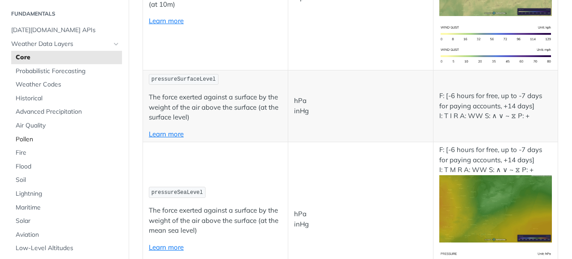
scroll to position [42, 0]
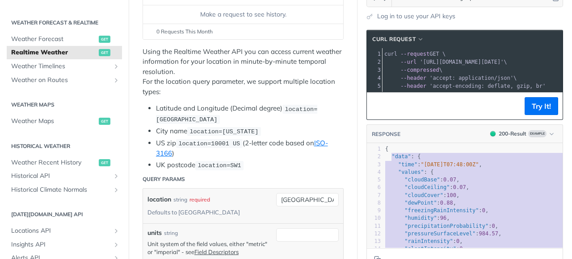
scroll to position [183, 0]
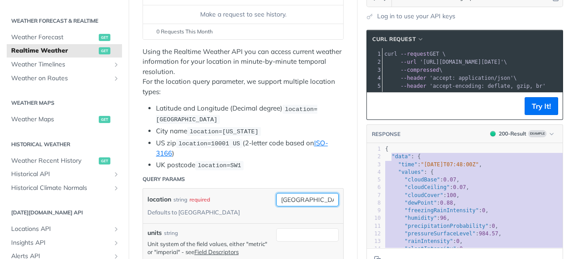
click at [311, 197] on input "[GEOGRAPHIC_DATA]" at bounding box center [307, 199] width 63 height 13
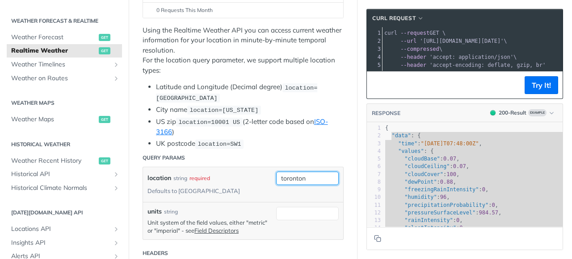
scroll to position [153, 0]
click at [535, 83] on button "Try It!" at bounding box center [540, 85] width 33 height 18
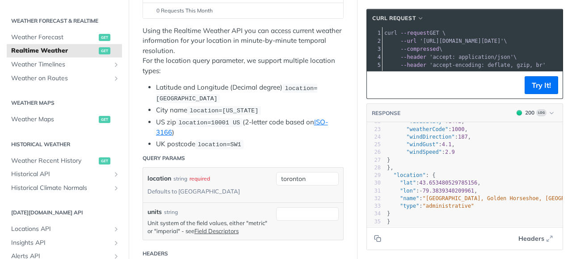
scroll to position [168, 0]
click at [310, 174] on input "toronton" at bounding box center [307, 178] width 63 height 13
type input "torontonnnn"
click at [490, 138] on pre ""windDirection" : 187 ," at bounding box center [478, 138] width 187 height 8
click at [530, 88] on button "Try It!" at bounding box center [540, 85] width 33 height 18
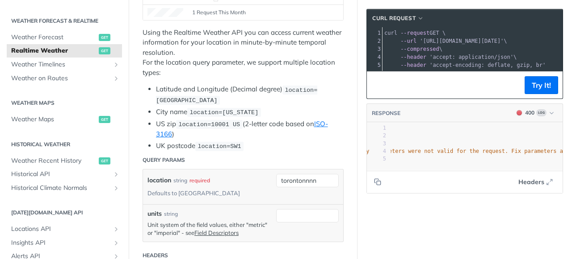
scroll to position [0, 159]
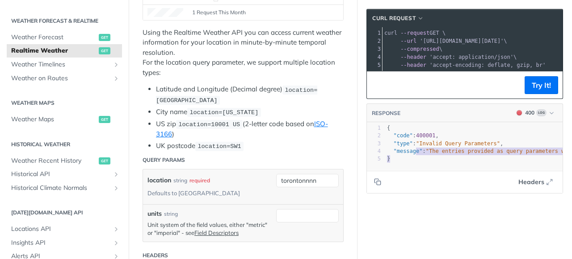
type textarea "{ "code": 400001, "type": "Invalid Query Parameters", "message": "The entries p…"
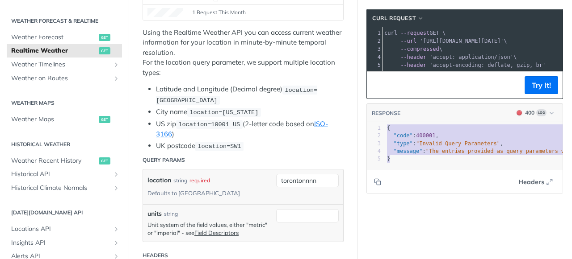
drag, startPoint x: 428, startPoint y: 159, endPoint x: 376, endPoint y: 106, distance: 74.8
click at [376, 106] on div "RESPONSE 400 Log { "code": 400001, "type": "Invalid Query Parameters", "message…" at bounding box center [464, 149] width 197 height 90
click at [304, 184] on input "torontonnnn" at bounding box center [307, 180] width 63 height 13
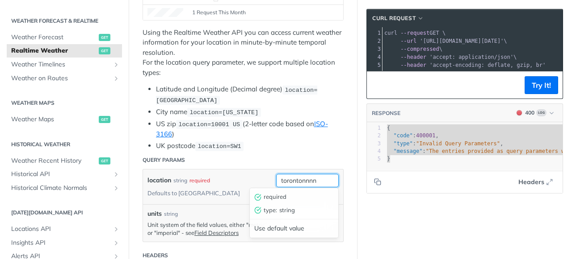
click at [304, 180] on input "torontonnnn" at bounding box center [307, 180] width 63 height 13
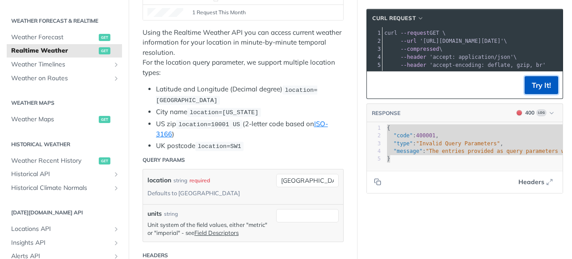
click at [538, 90] on button "Try It!" at bounding box center [540, 85] width 33 height 18
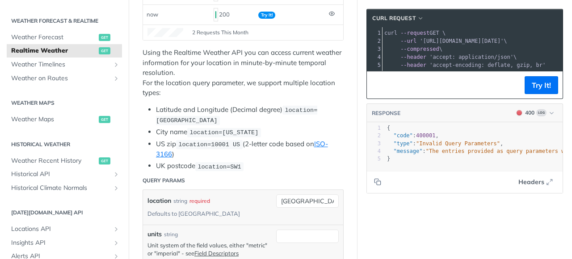
click at [331, 176] on header "Query Params" at bounding box center [242, 181] width 201 height 18
click at [326, 199] on input "[GEOGRAPHIC_DATA], [GEOGRAPHIC_DATA]" at bounding box center [307, 201] width 63 height 13
type input "[GEOGRAPHIC_DATA]"
click at [553, 83] on button "Try It!" at bounding box center [540, 85] width 33 height 18
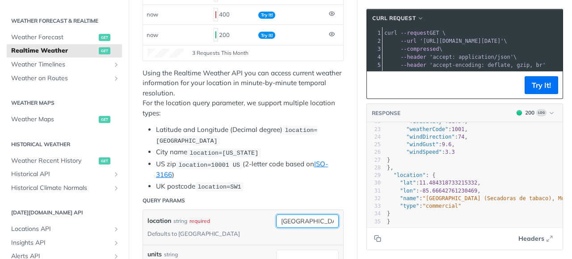
click at [318, 219] on input "[GEOGRAPHIC_DATA]" at bounding box center [307, 221] width 63 height 13
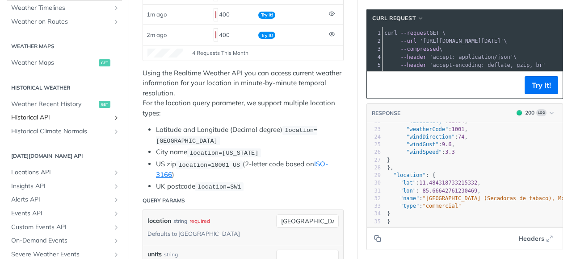
scroll to position [239, 0]
click at [53, 174] on span "Locations API" at bounding box center [60, 173] width 99 height 9
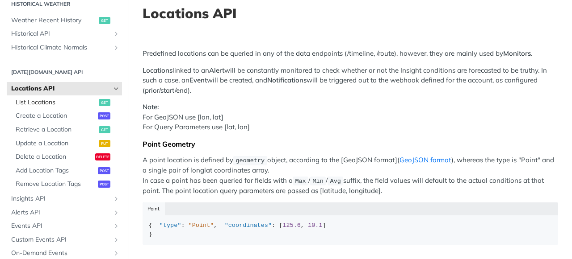
scroll to position [326, 0]
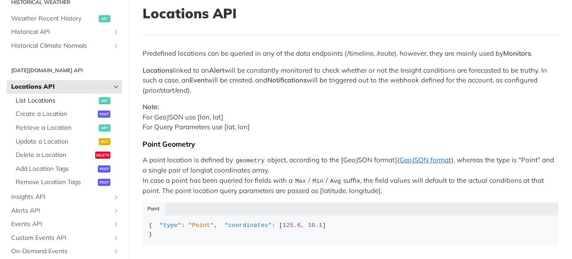
click at [48, 102] on span "List Locations" at bounding box center [56, 100] width 81 height 9
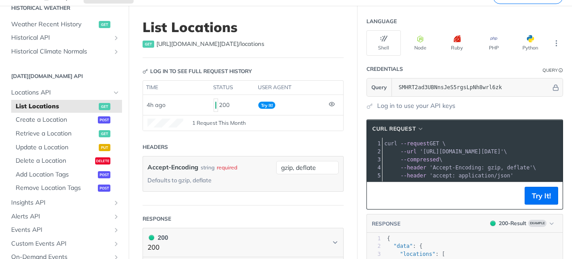
scroll to position [42, 0]
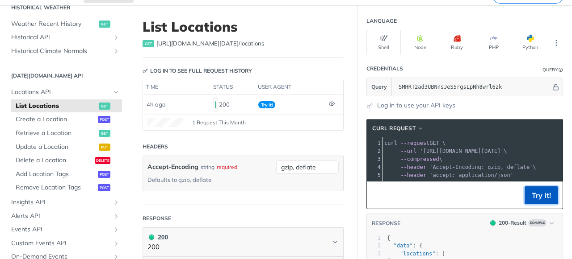
click at [539, 199] on button "Try It!" at bounding box center [540, 196] width 33 height 18
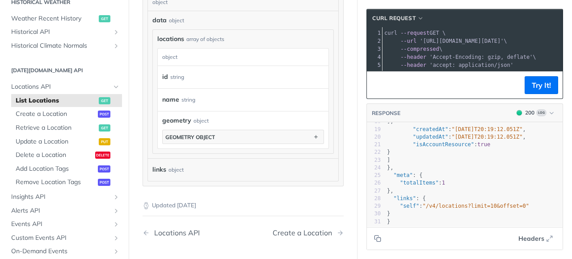
scroll to position [341, 0]
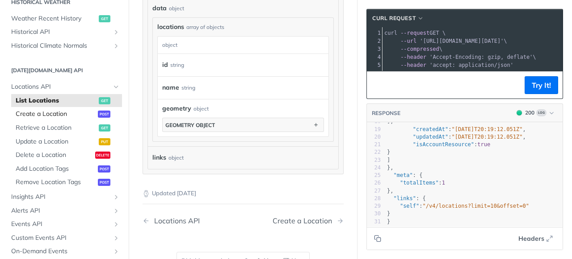
click at [54, 114] on span "Create a Location" at bounding box center [56, 114] width 80 height 9
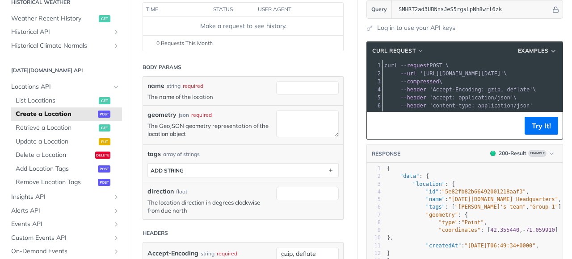
scroll to position [114, 0]
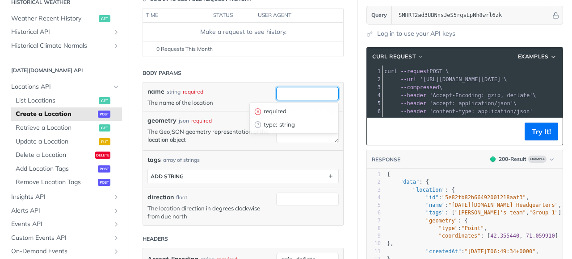
click at [301, 95] on input "name" at bounding box center [307, 93] width 63 height 13
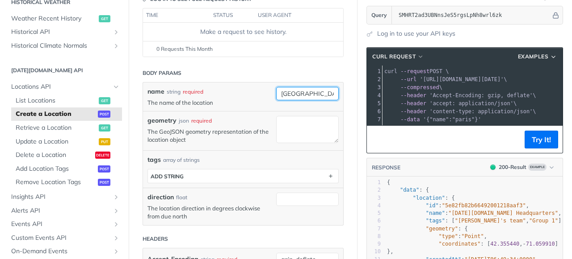
type input "[GEOGRAPHIC_DATA]"
click at [260, 143] on div "geometry json required The GeoJSON geometry representation of the location obje…" at bounding box center [209, 131] width 124 height 30
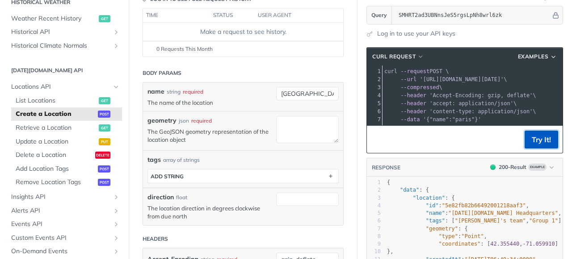
click at [541, 138] on button "Try It!" at bounding box center [540, 140] width 33 height 18
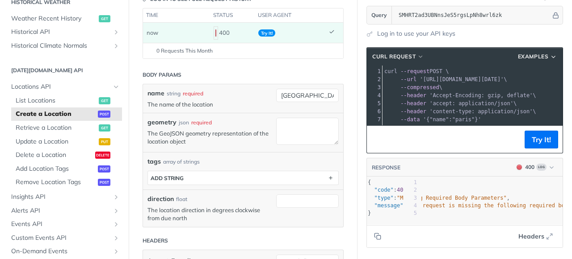
scroll to position [0, 94]
click at [72, 130] on span "Retrieve a Location" at bounding box center [56, 128] width 81 height 9
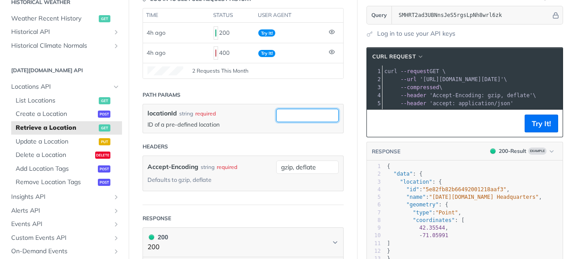
click at [298, 117] on input "locationId" at bounding box center [307, 115] width 63 height 13
click at [49, 101] on span "List Locations" at bounding box center [56, 100] width 81 height 9
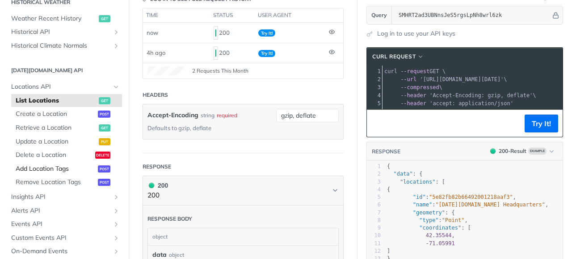
click at [61, 170] on span "Add Location Tags" at bounding box center [56, 169] width 80 height 9
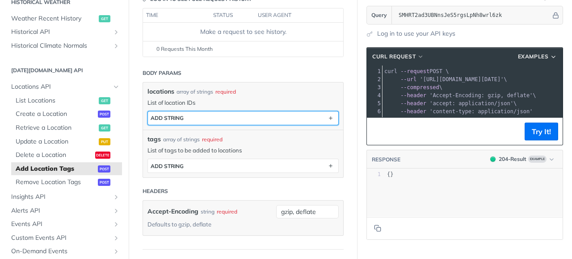
click at [235, 119] on button "ADD string" at bounding box center [243, 118] width 190 height 13
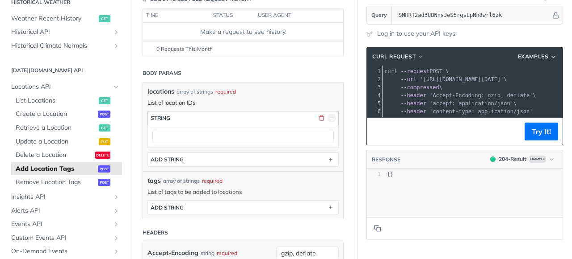
click at [333, 120] on button "button" at bounding box center [331, 118] width 8 height 8
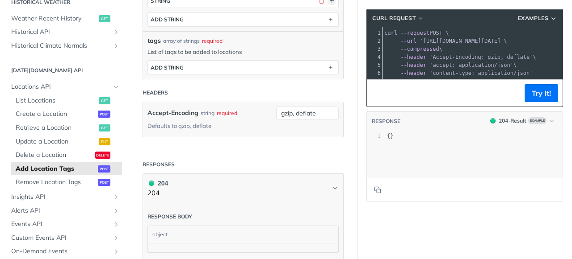
scroll to position [233, 0]
click at [53, 102] on span "List Locations" at bounding box center [56, 100] width 81 height 9
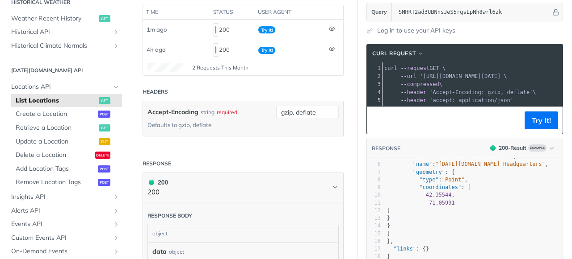
scroll to position [38, 0]
click at [535, 123] on button "Try It!" at bounding box center [540, 121] width 33 height 18
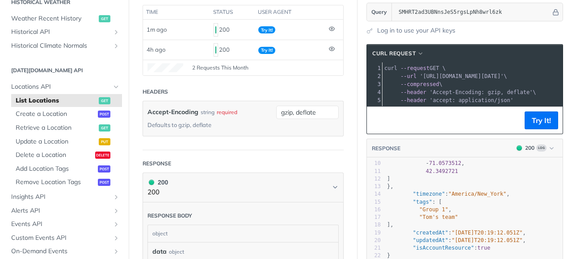
scroll to position [91, 0]
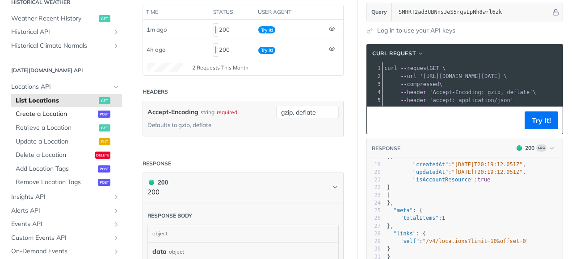
click at [64, 117] on span "Create a Location" at bounding box center [56, 114] width 80 height 9
